Goal: Transaction & Acquisition: Purchase product/service

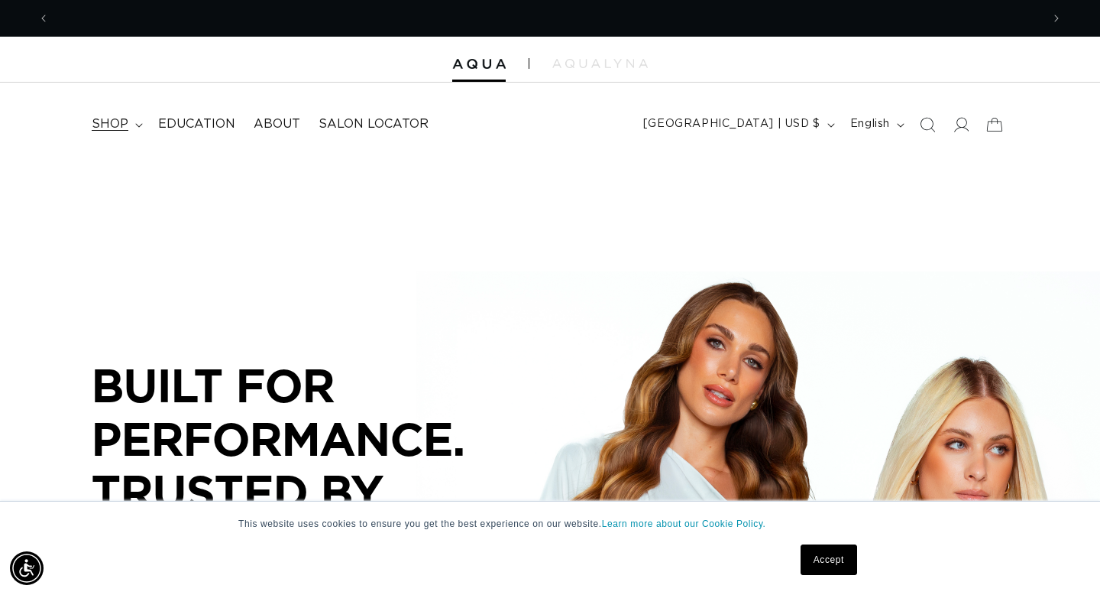
scroll to position [0, 992]
click at [131, 130] on summary "shop" at bounding box center [116, 124] width 66 height 34
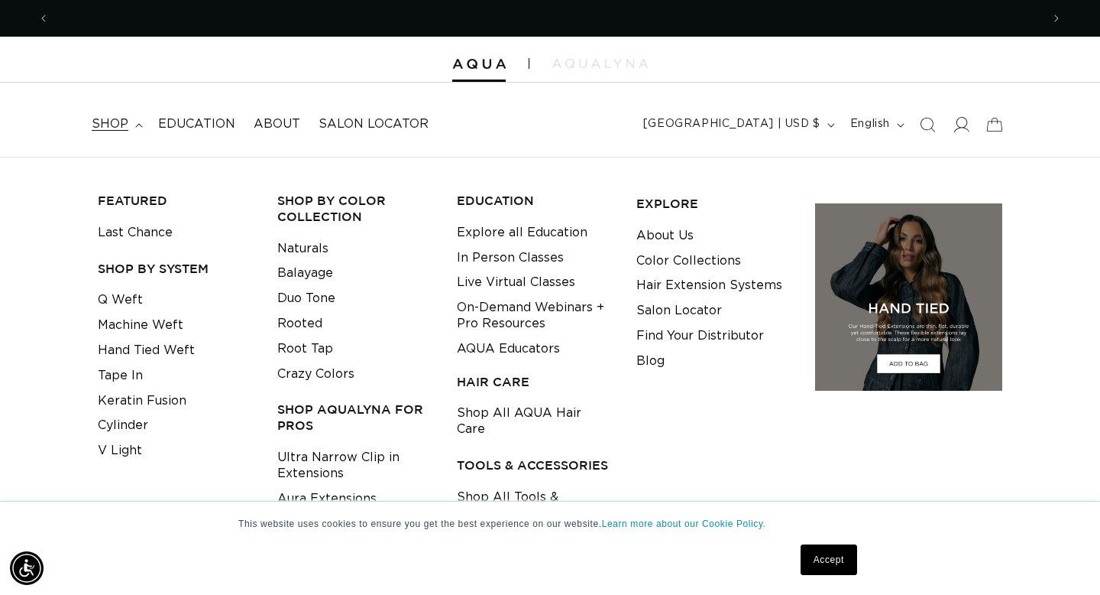
scroll to position [0, 1984]
click at [967, 131] on icon at bounding box center [961, 124] width 16 height 16
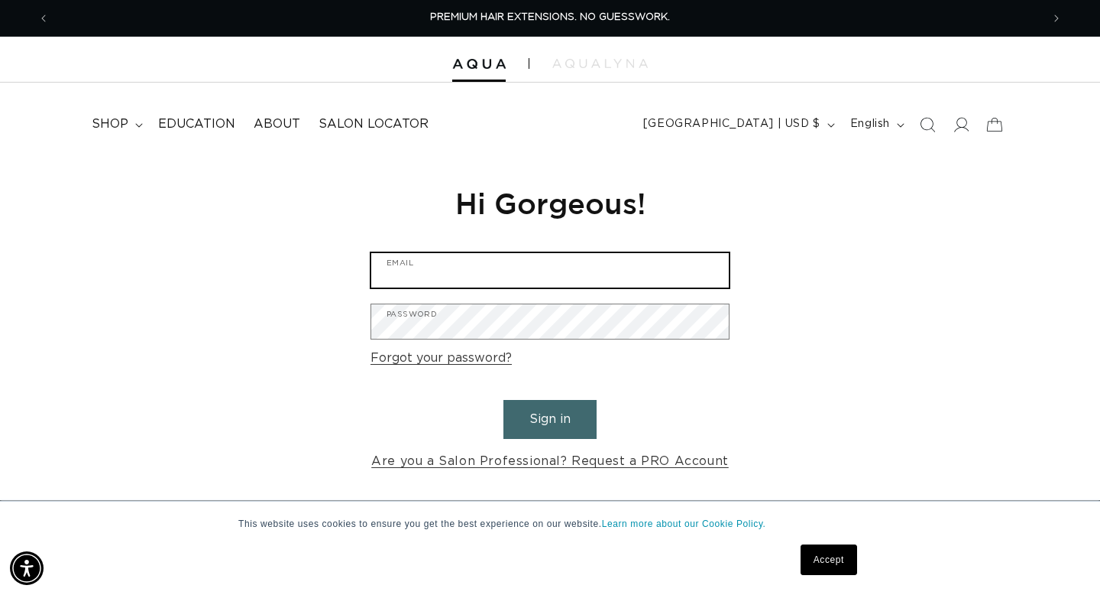
click at [530, 273] on input "Email" at bounding box center [550, 270] width 358 height 34
type input "bombshellbeauty.ab@gmail.com"
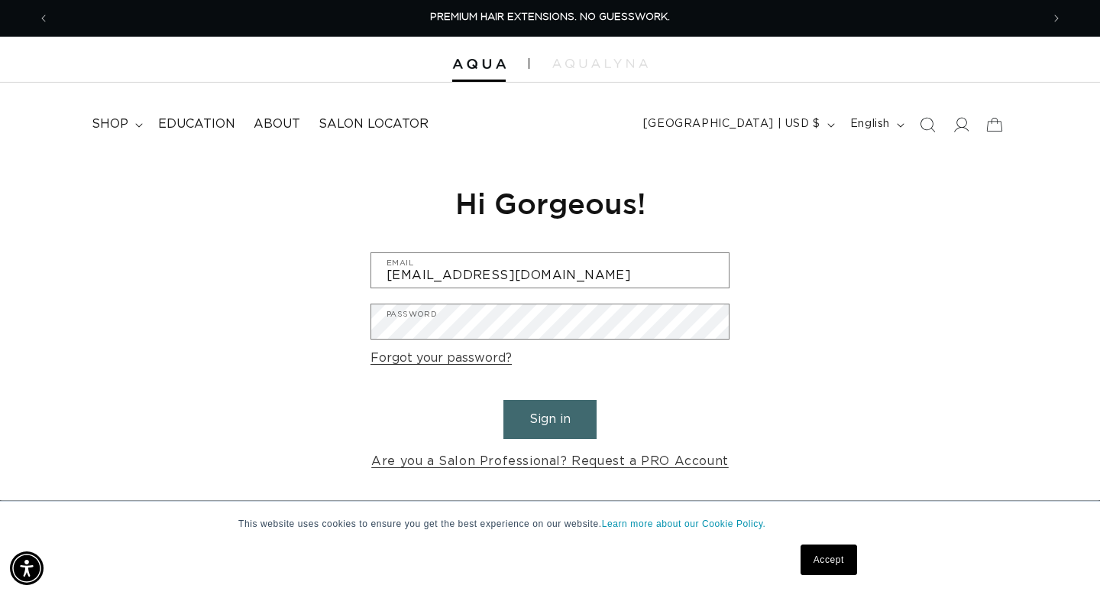
click at [579, 417] on button "Sign in" at bounding box center [550, 419] width 93 height 39
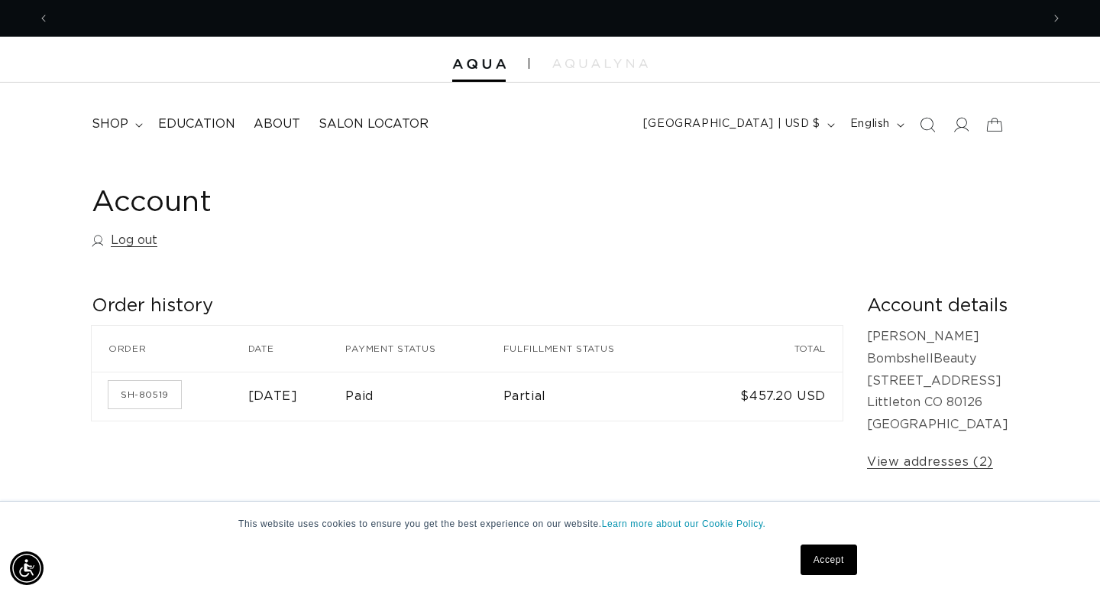
scroll to position [0, 1984]
click at [109, 112] on summary "shop" at bounding box center [116, 124] width 66 height 34
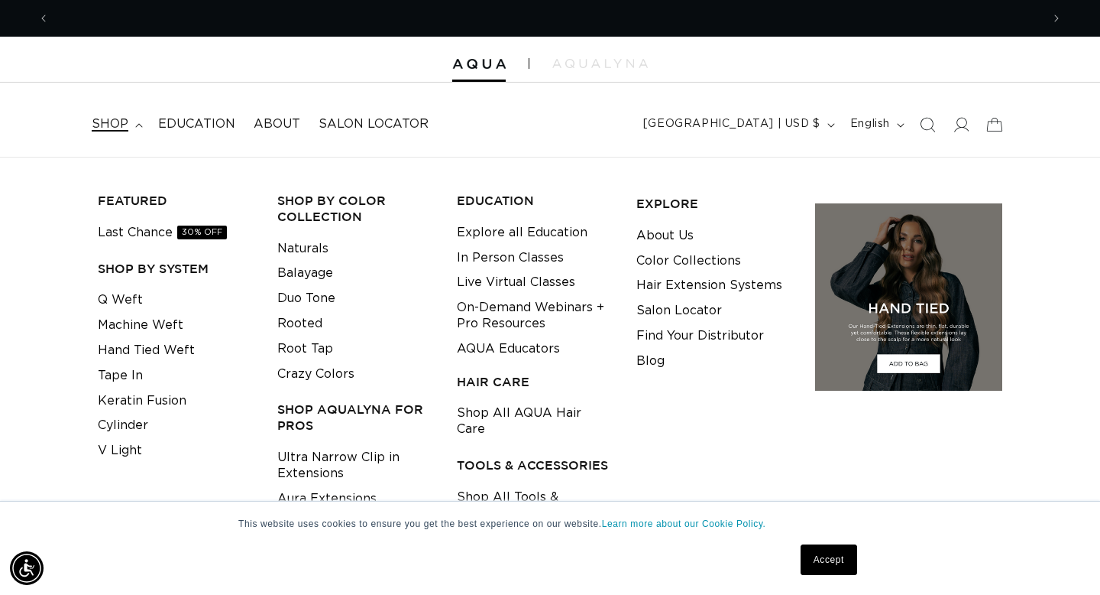
scroll to position [0, 992]
click at [136, 327] on link "Machine Weft" at bounding box center [141, 325] width 86 height 25
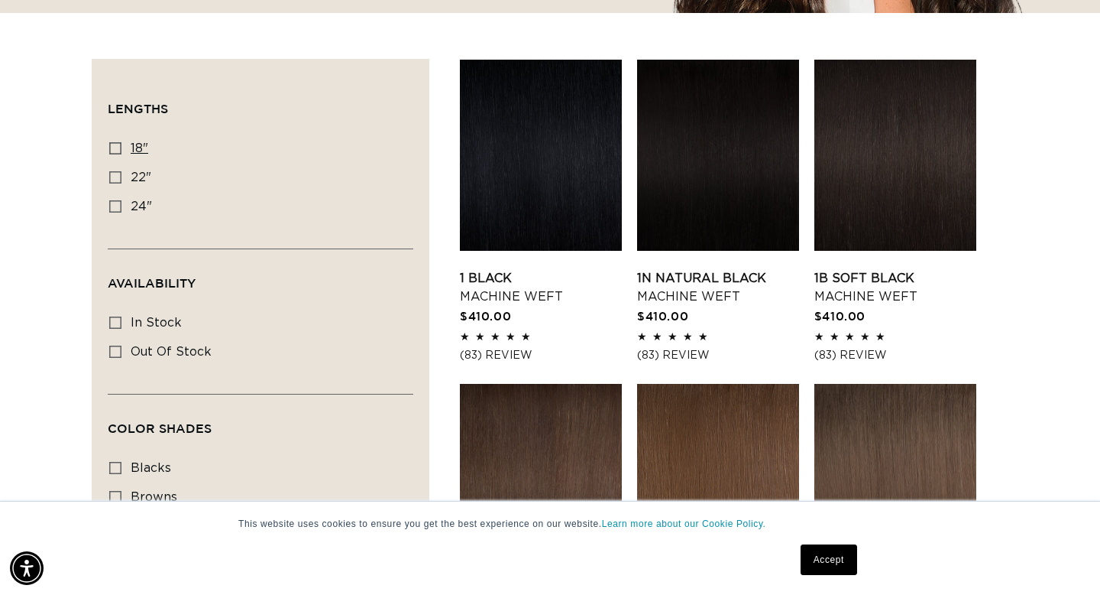
scroll to position [0, 1984]
click at [115, 154] on label "18" 18" (41 products)" at bounding box center [255, 148] width 293 height 29
click at [115, 154] on input "18" 18" (41 products)" at bounding box center [115, 148] width 12 height 12
checkbox input "true"
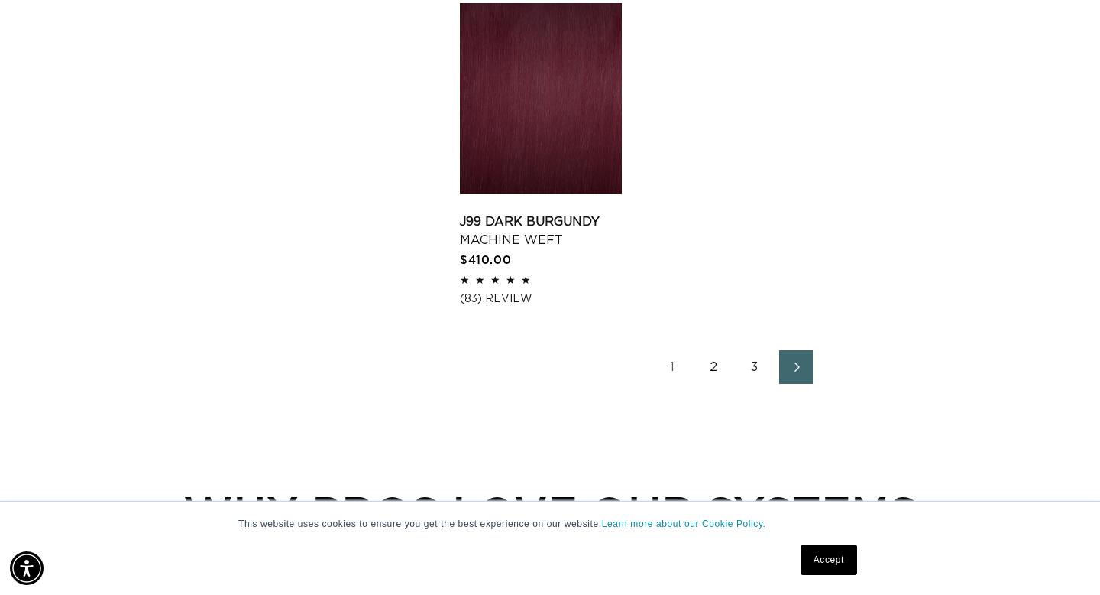
scroll to position [0, 1984]
click at [711, 365] on link "2" at bounding box center [714, 367] width 34 height 34
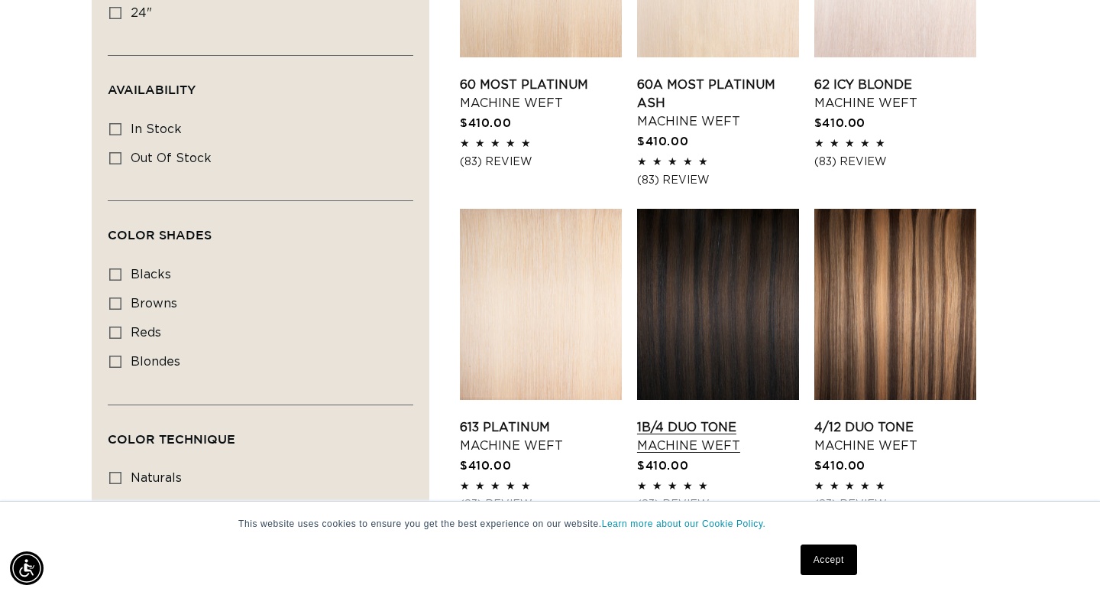
scroll to position [683, 0]
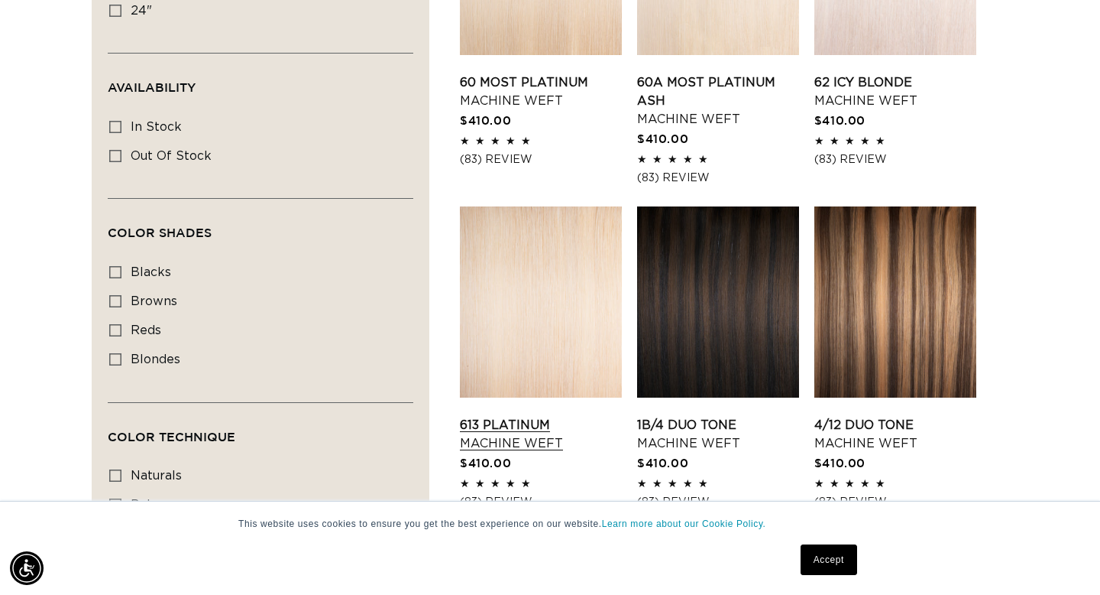
click at [588, 416] on link "613 Platinum Machine Weft" at bounding box center [541, 434] width 162 height 37
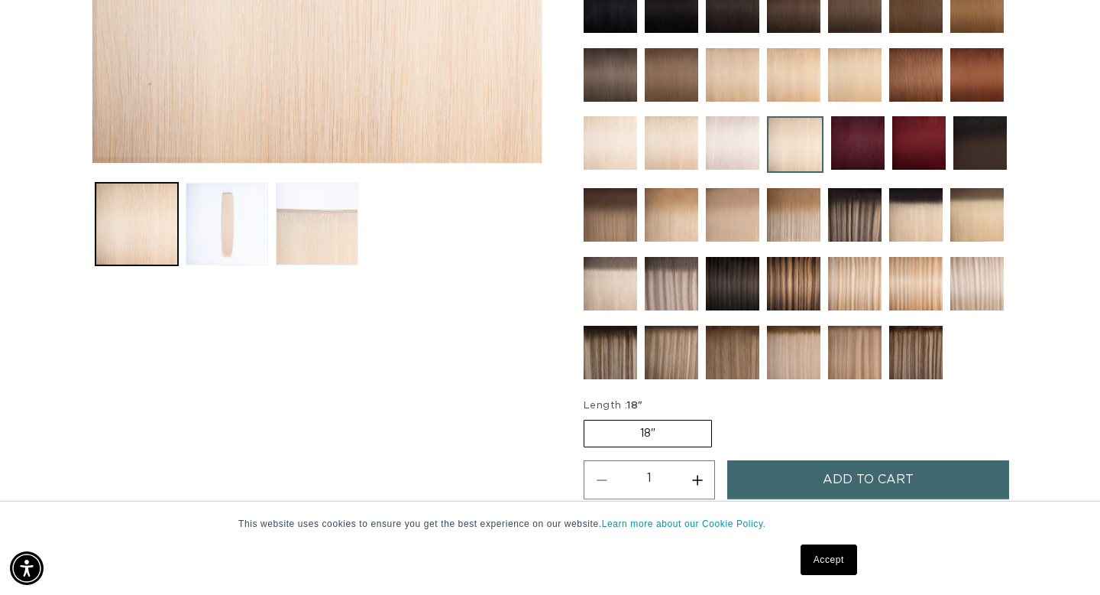
scroll to position [503, 0]
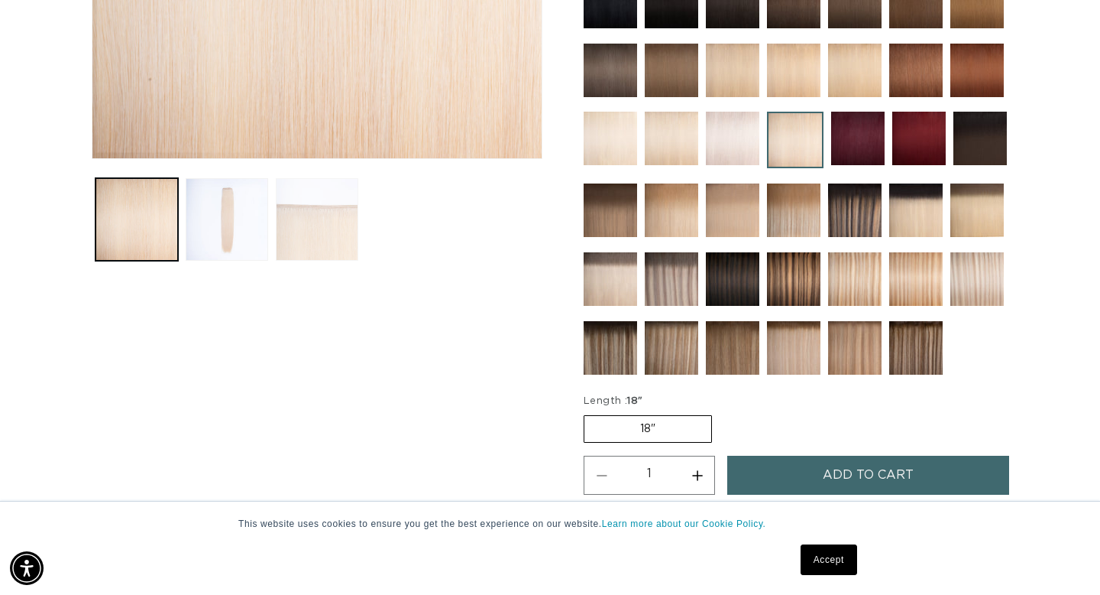
click at [338, 235] on button "Load image 3 in gallery view" at bounding box center [317, 219] width 83 height 83
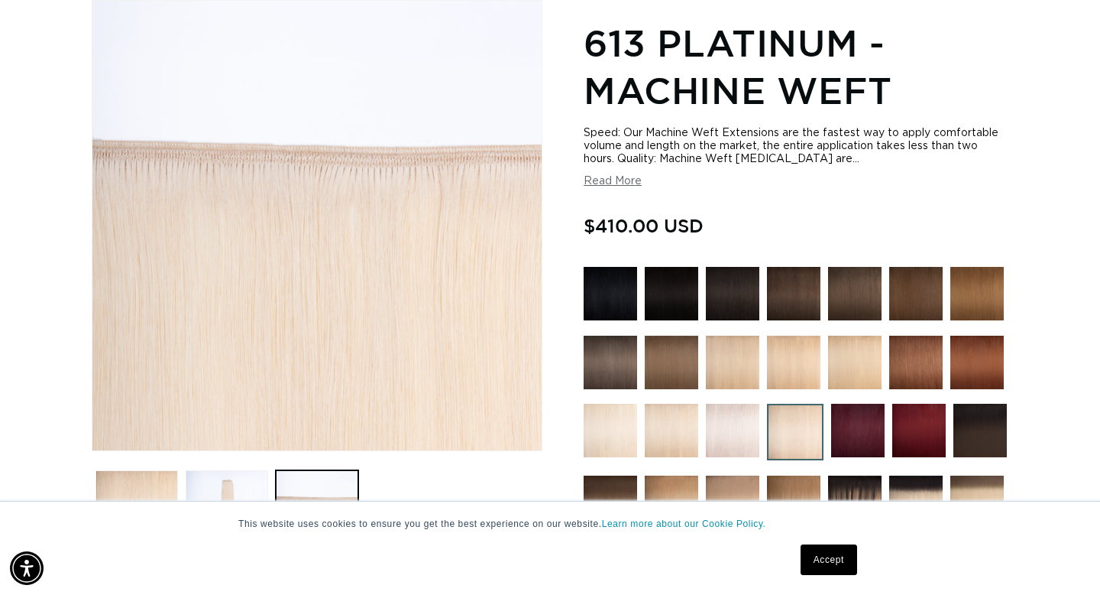
scroll to position [0, 0]
click at [620, 426] on img at bounding box center [610, 429] width 53 height 53
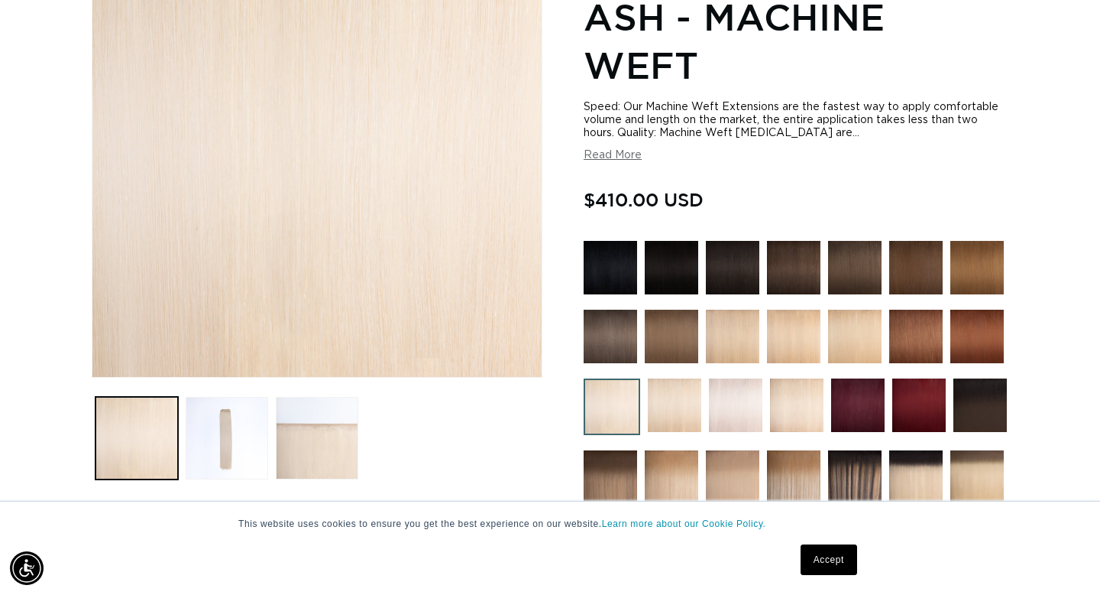
scroll to position [289, 0]
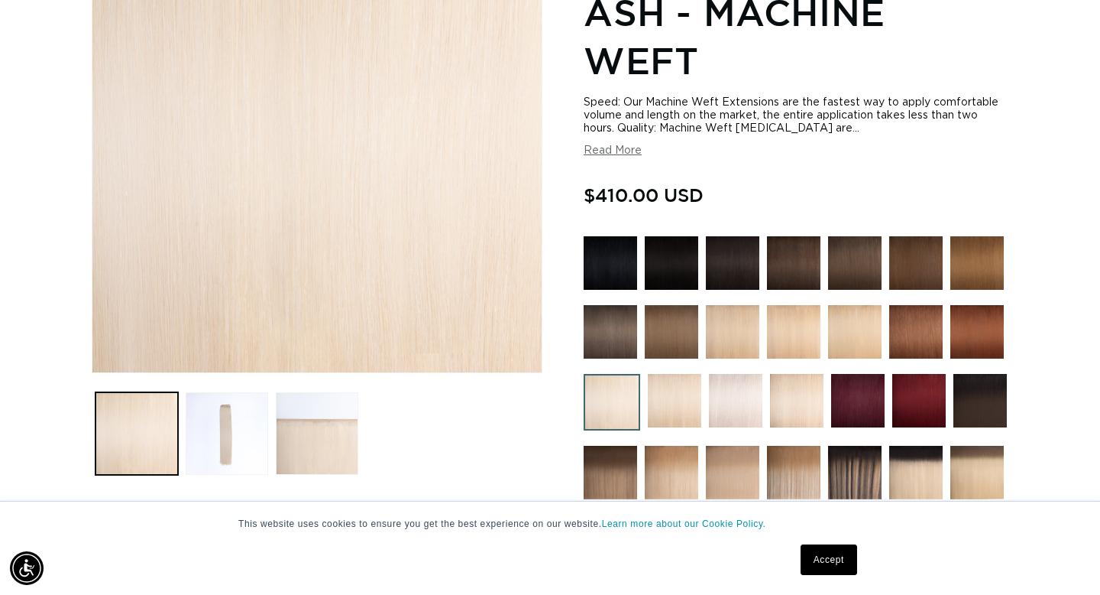
click at [672, 412] on img at bounding box center [674, 400] width 53 height 53
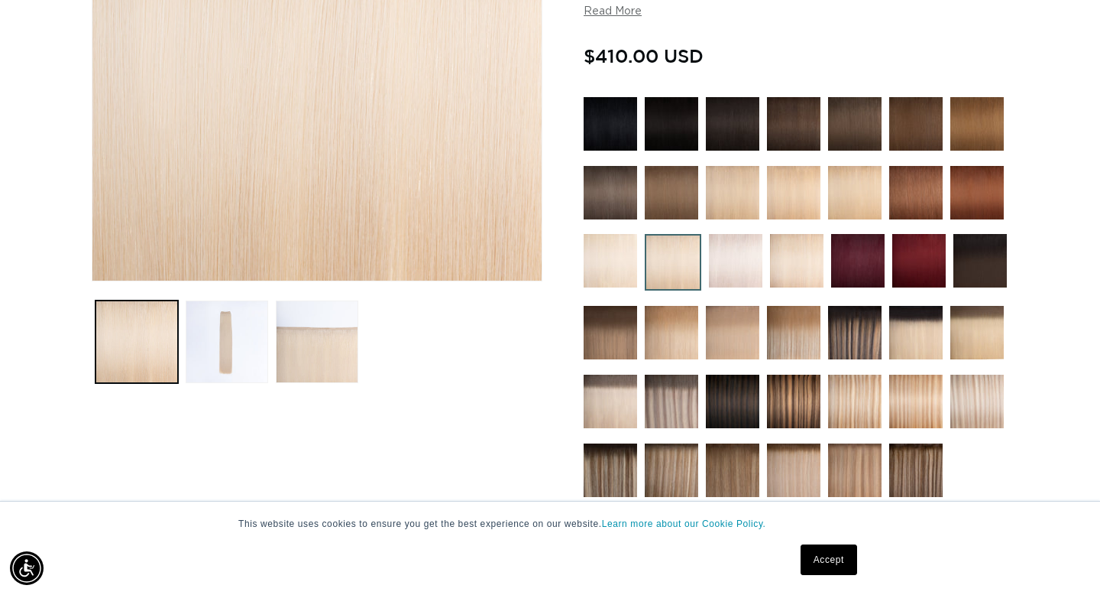
scroll to position [0, 992]
click at [720, 206] on img at bounding box center [732, 192] width 53 height 53
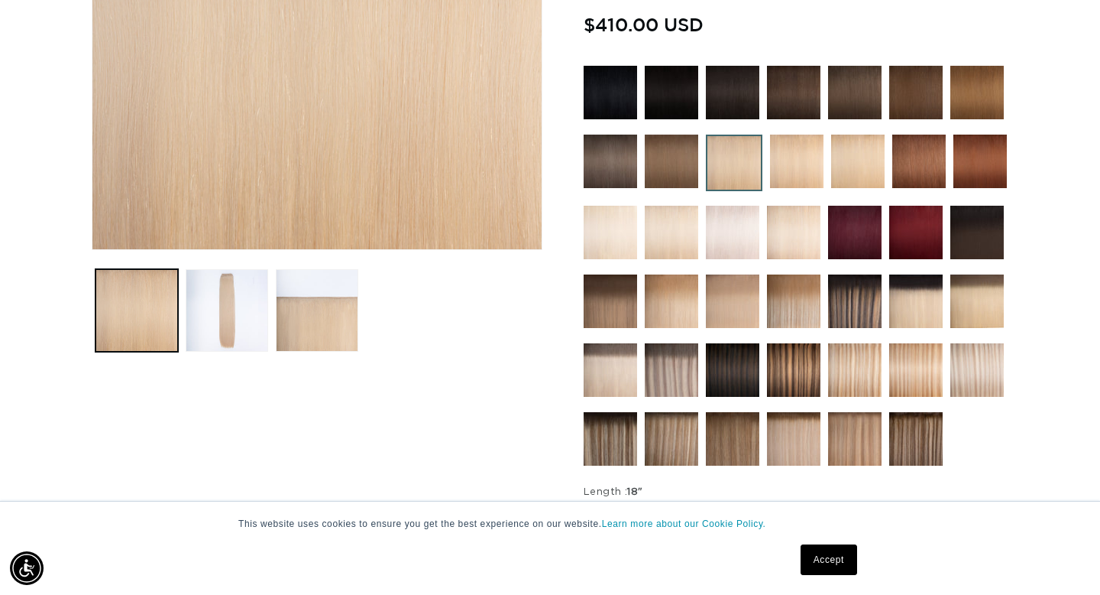
scroll to position [0, 992]
click at [680, 235] on img at bounding box center [671, 232] width 53 height 53
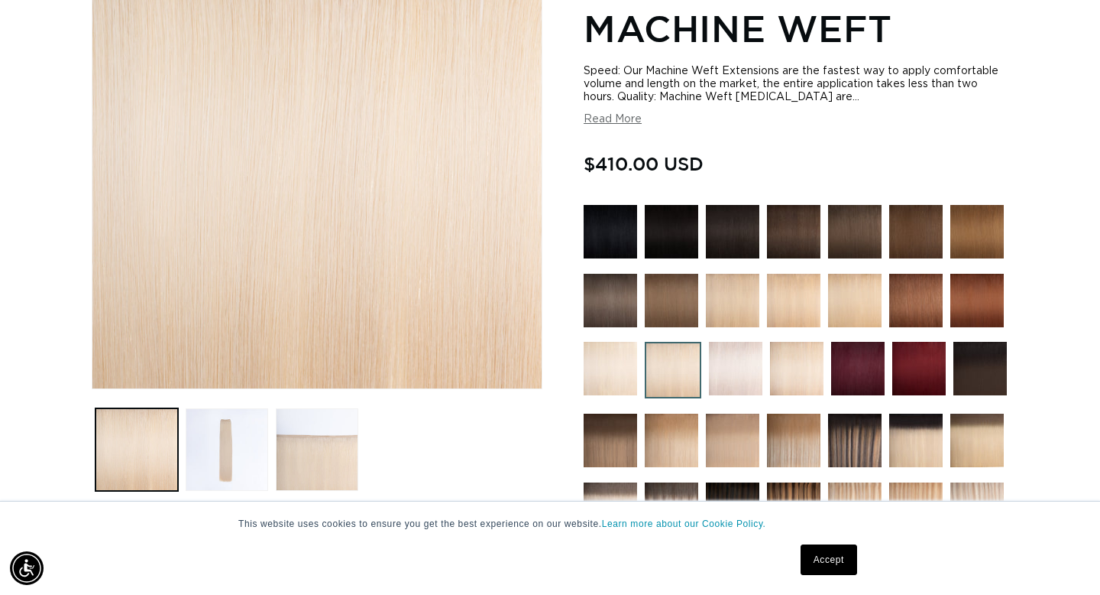
scroll to position [0, 992]
click at [621, 365] on img at bounding box center [610, 368] width 53 height 53
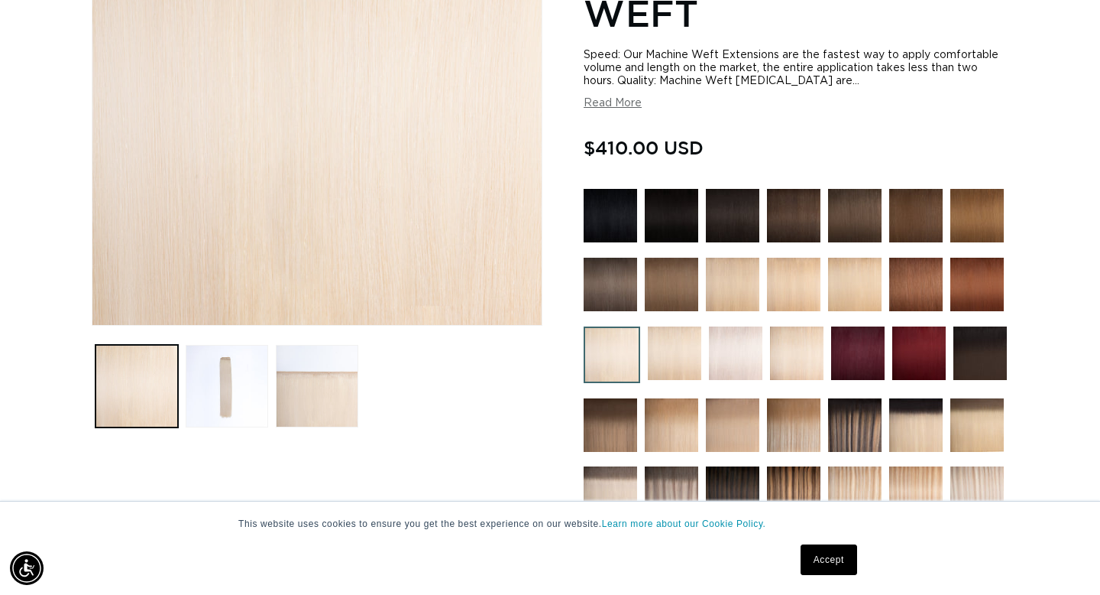
click at [798, 367] on img at bounding box center [796, 352] width 53 height 53
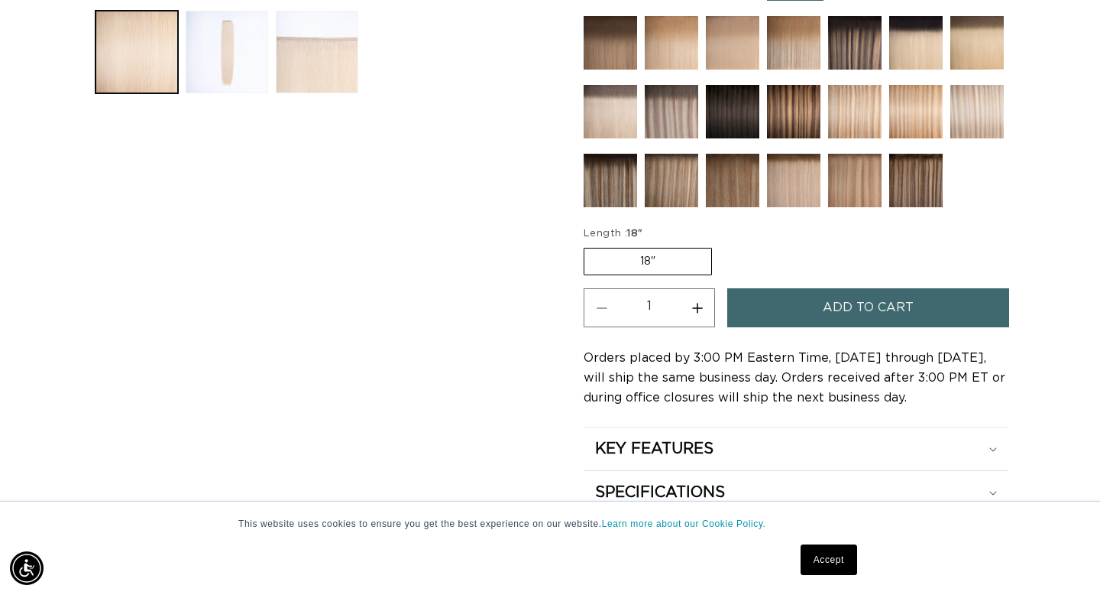
scroll to position [680, 0]
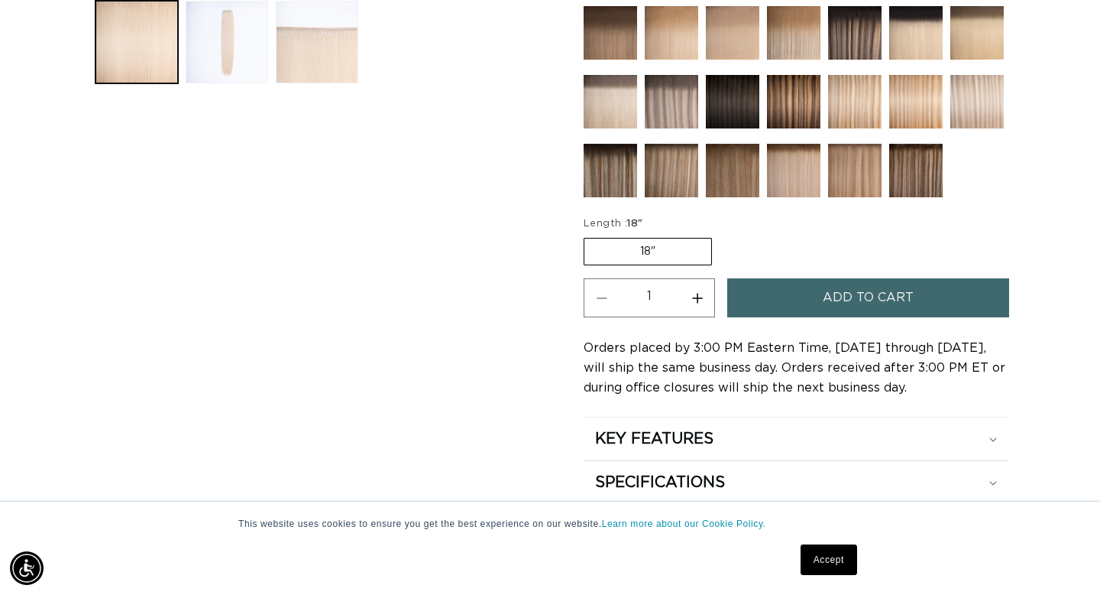
click at [775, 303] on button "Add to cart" at bounding box center [869, 297] width 282 height 39
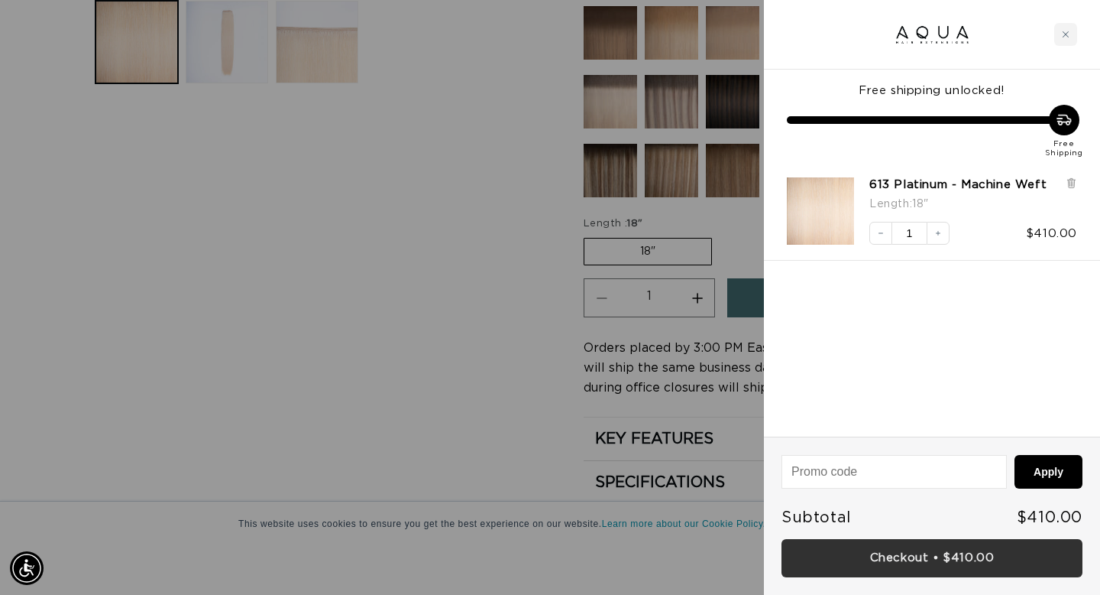
scroll to position [0, 1984]
click at [944, 548] on link "Checkout • $410.00" at bounding box center [932, 558] width 301 height 39
